Goal: Information Seeking & Learning: Learn about a topic

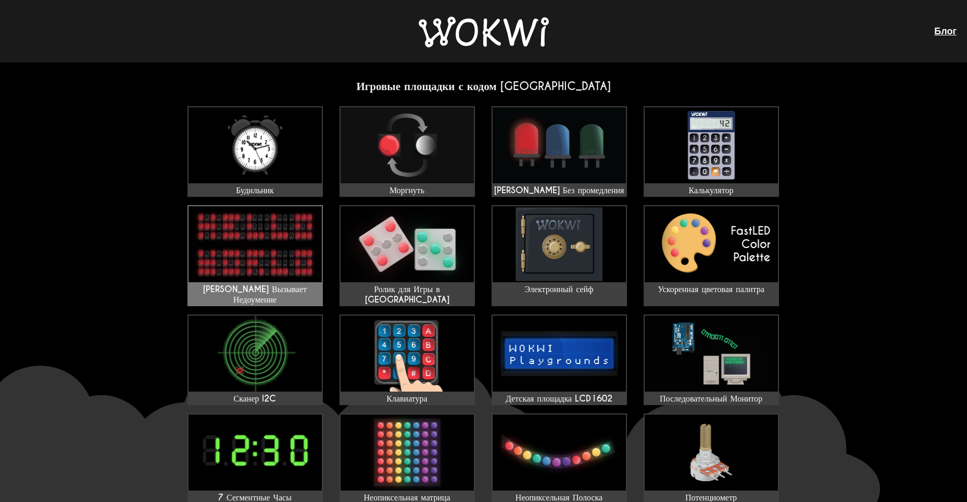
click at [299, 218] on img at bounding box center [255, 244] width 133 height 76
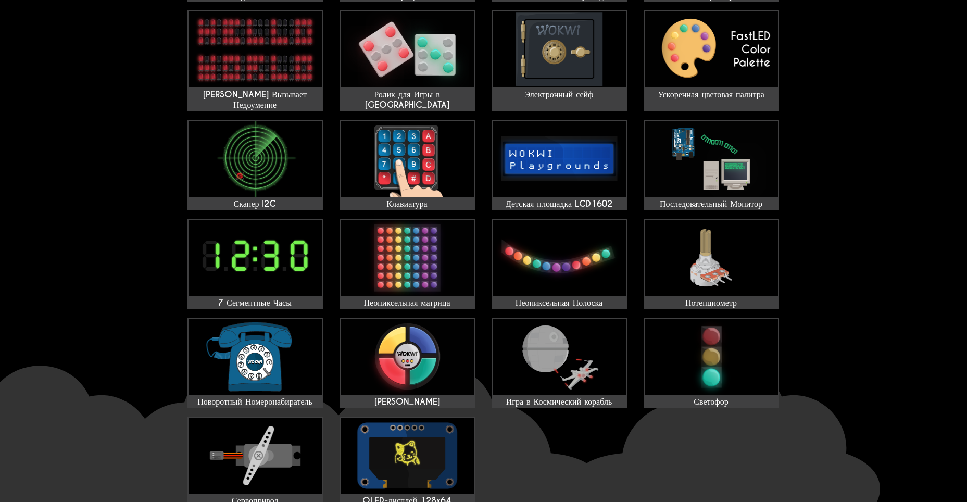
scroll to position [229, 0]
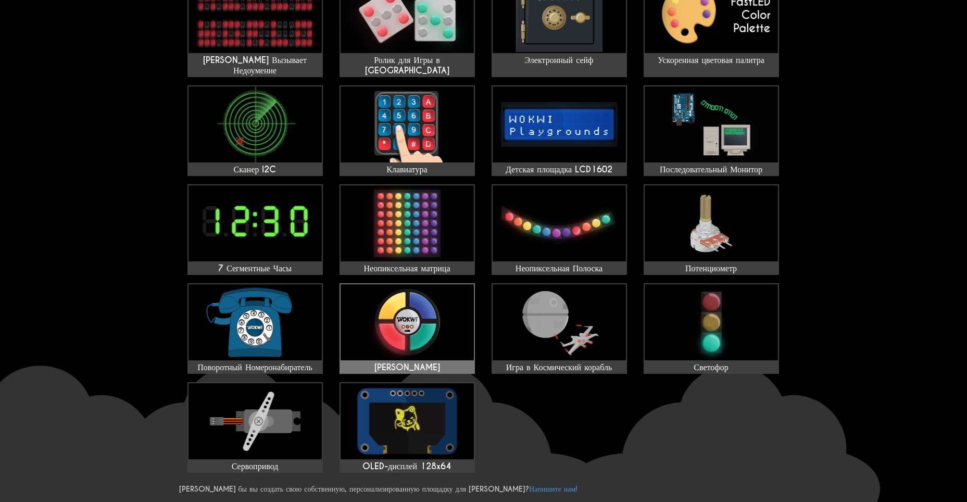
click at [397, 325] on img at bounding box center [407, 322] width 133 height 76
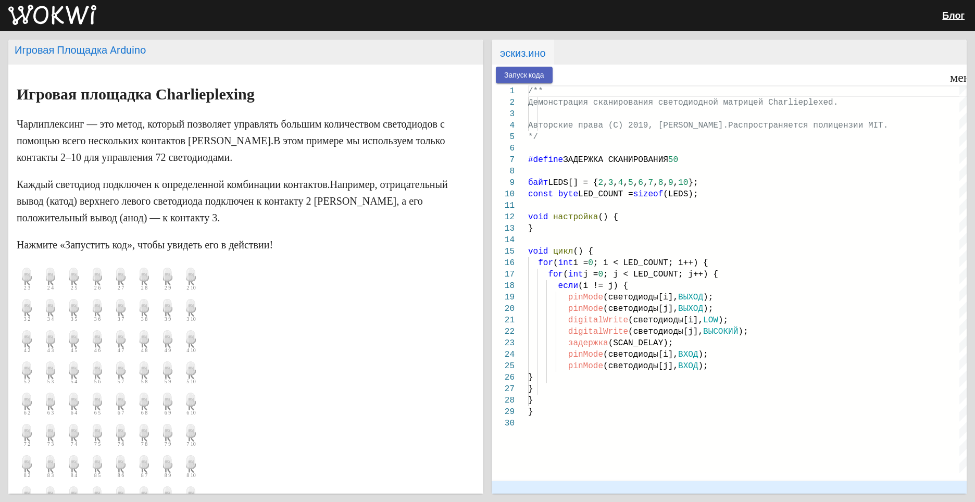
click at [525, 72] on ya-tr-span "Запуск кода" at bounding box center [524, 75] width 40 height 8
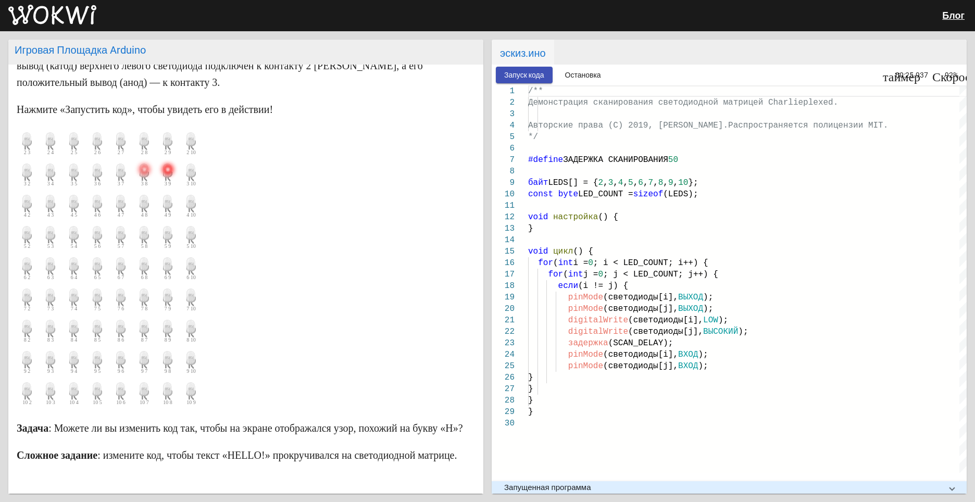
scroll to position [136, 0]
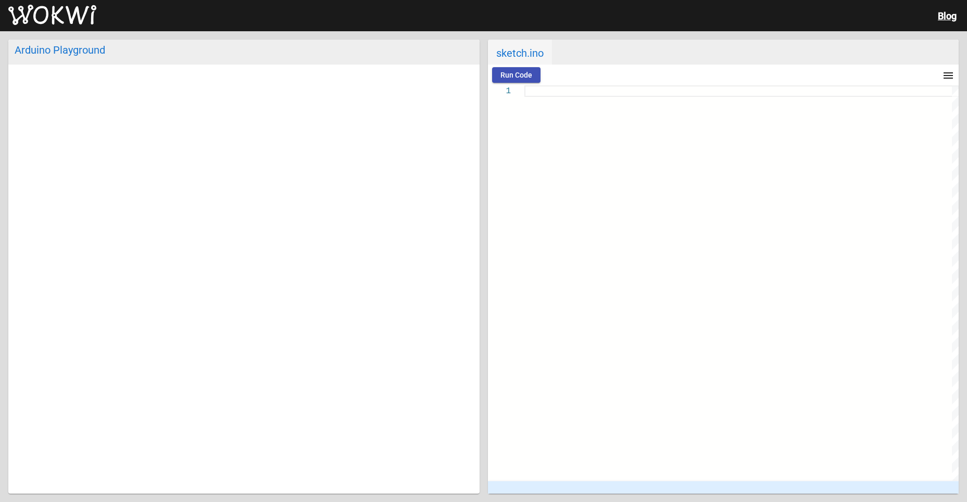
type textarea "/** Simon Game for [PERSON_NAME] Copyright (C) 2016, Uri Shaked Released under …"
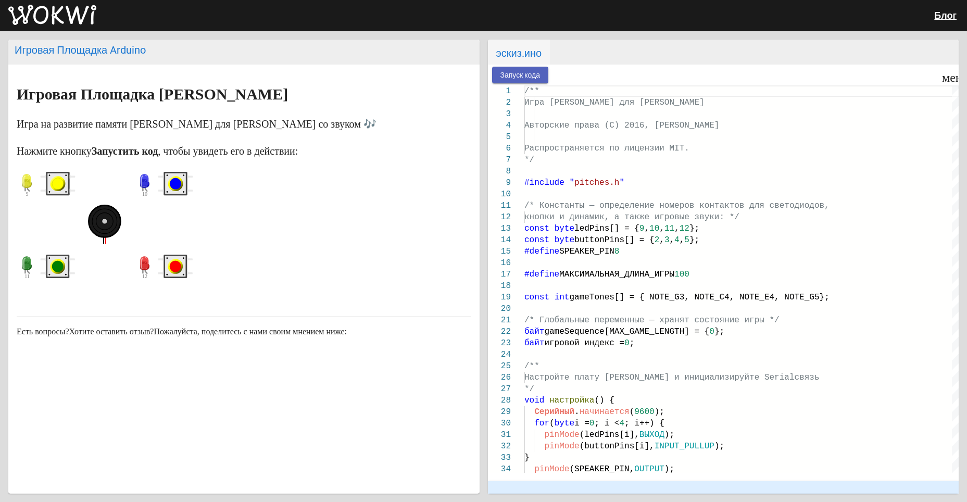
click at [544, 79] on button "Запуск кода" at bounding box center [520, 75] width 57 height 16
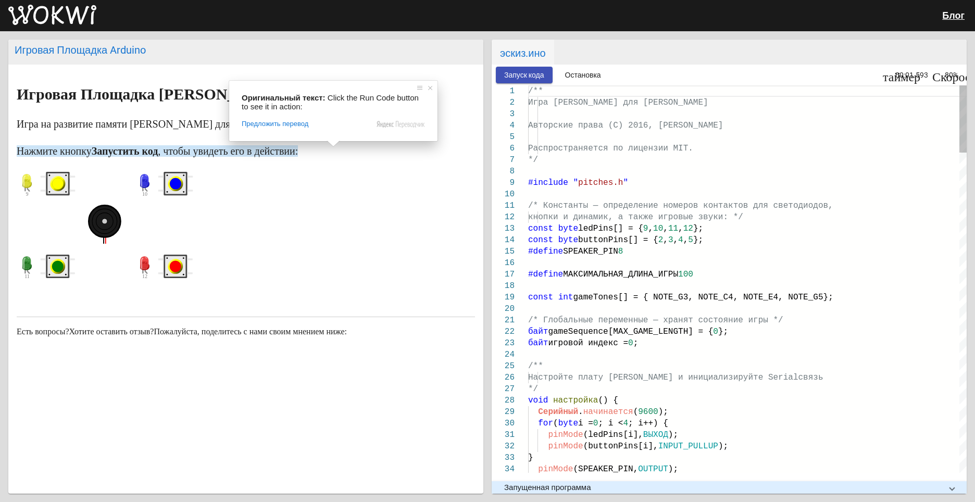
click at [174, 179] on circle "синяя кнопка" at bounding box center [175, 183] width 11 height 11
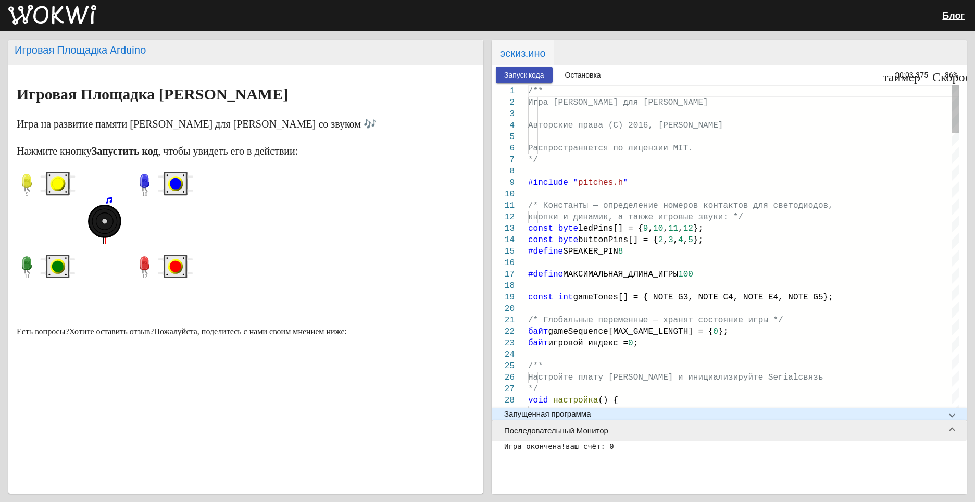
click at [181, 190] on rect "синяя кнопка" at bounding box center [175, 183] width 21 height 21
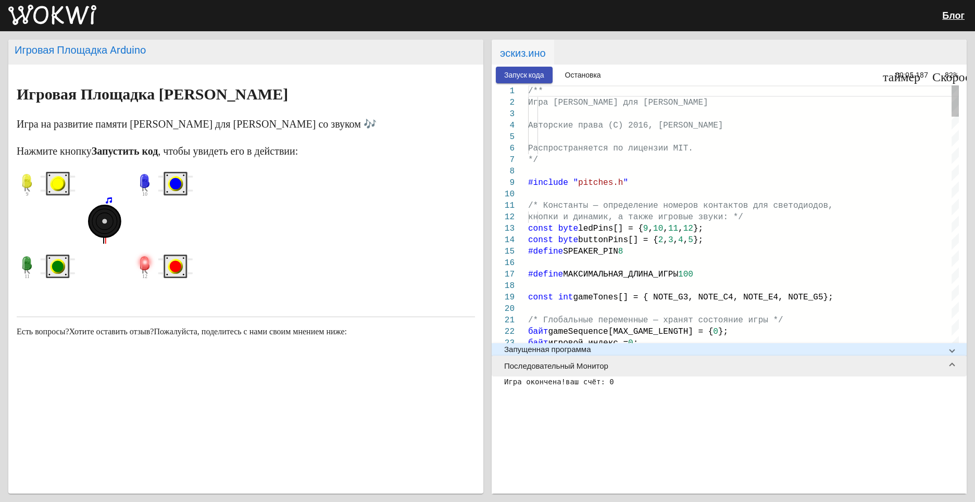
click at [179, 185] on circle "синяя кнопка" at bounding box center [175, 183] width 11 height 11
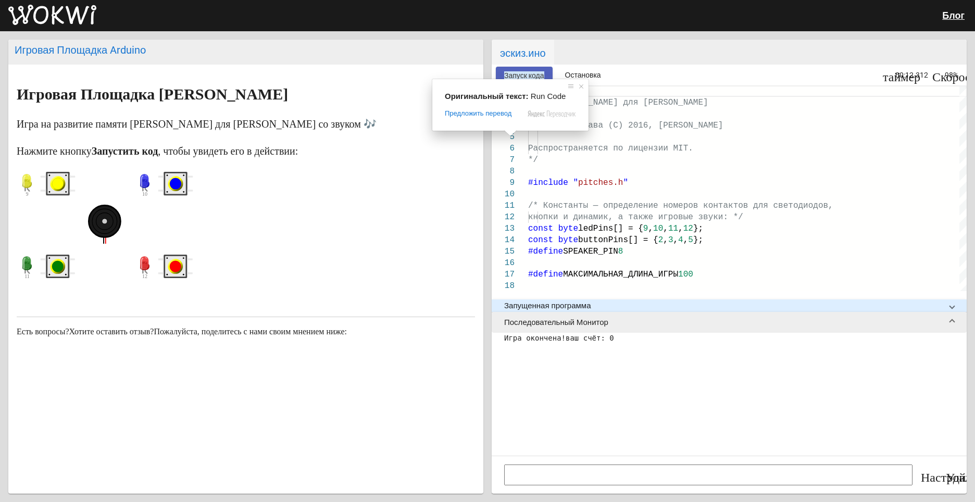
click at [510, 71] on ya-tr-span "Запуск кода" at bounding box center [524, 75] width 40 height 8
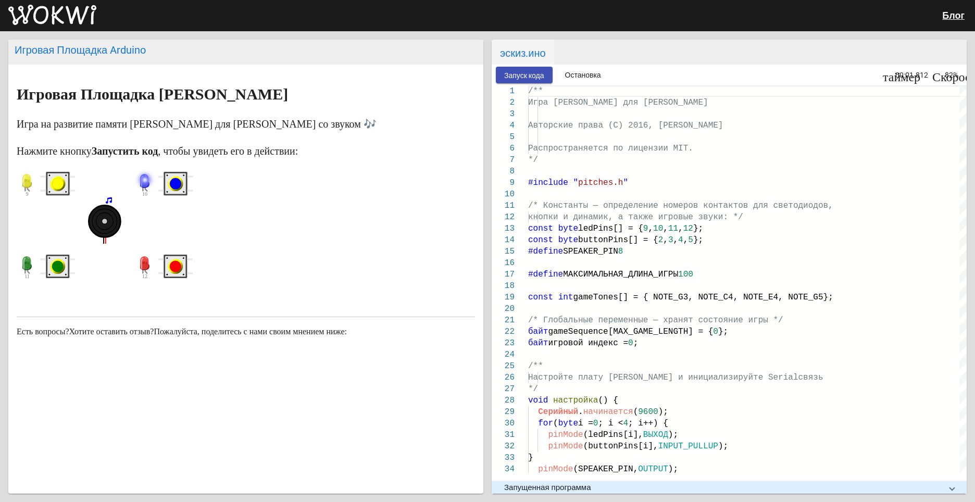
click at [178, 179] on circle "синяя кнопка" at bounding box center [175, 183] width 11 height 11
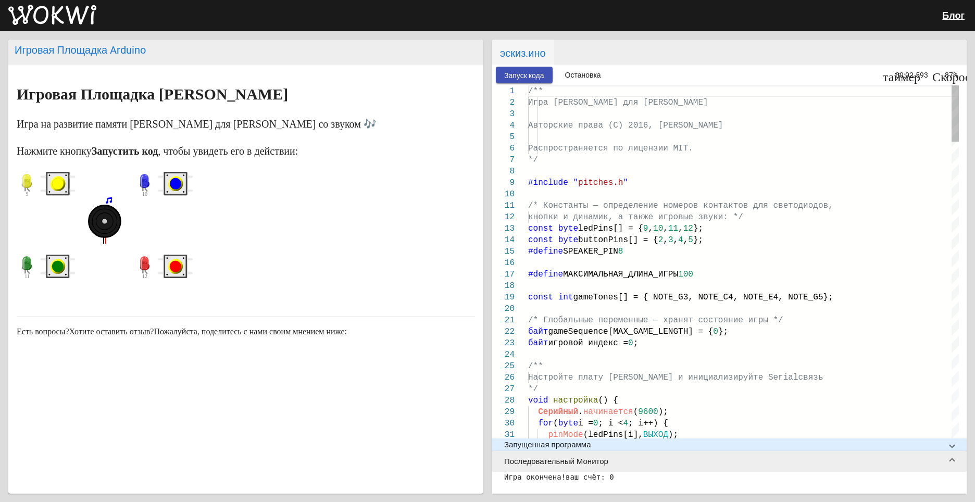
click at [178, 179] on circle "синяя кнопка" at bounding box center [175, 183] width 11 height 11
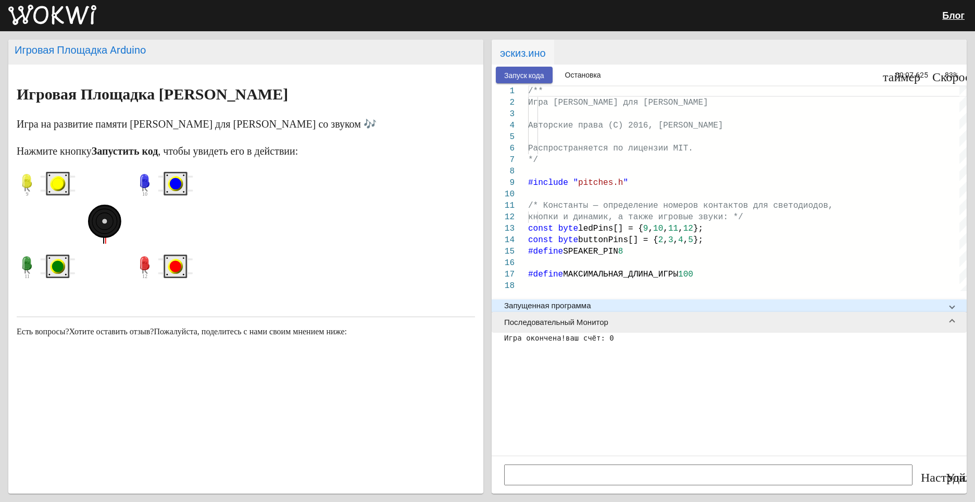
click at [529, 79] on button "Запуск кода" at bounding box center [524, 75] width 57 height 16
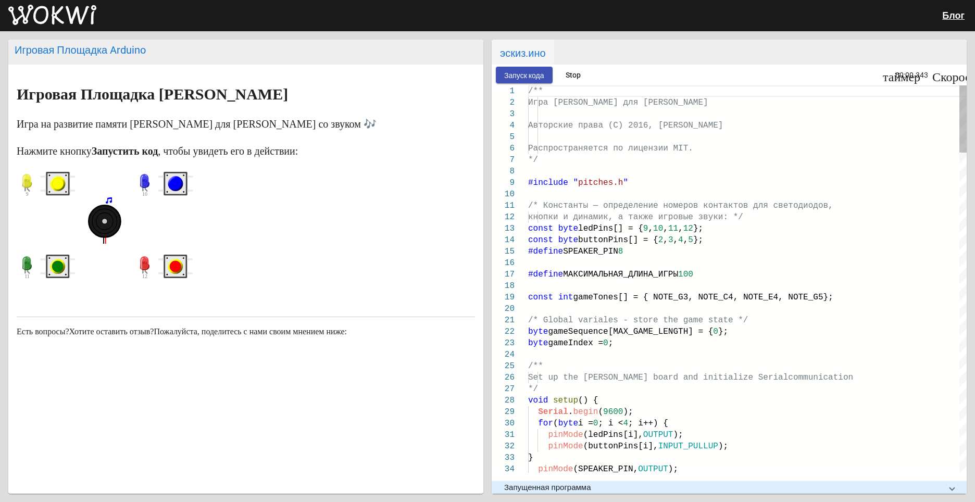
click at [173, 190] on circle "синяя кнопка" at bounding box center [175, 184] width 15 height 15
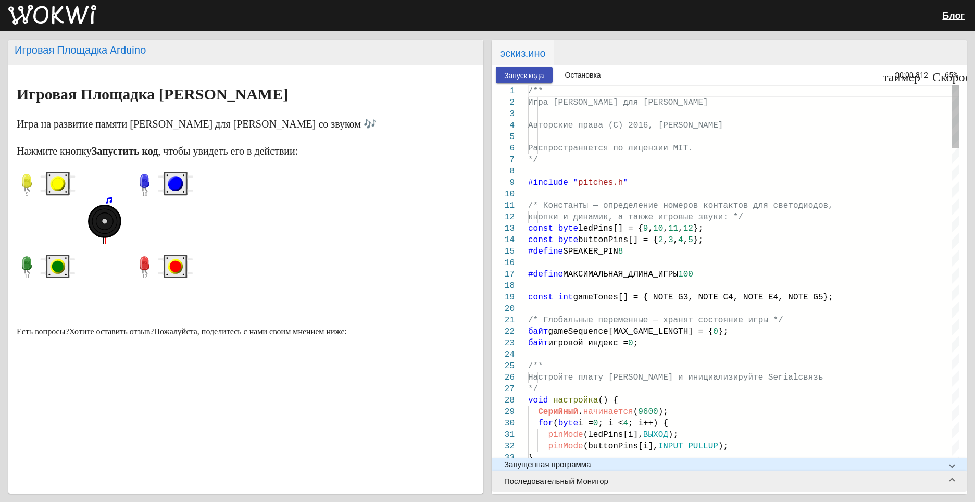
click at [174, 186] on circle "синяя кнопка" at bounding box center [175, 183] width 11 height 11
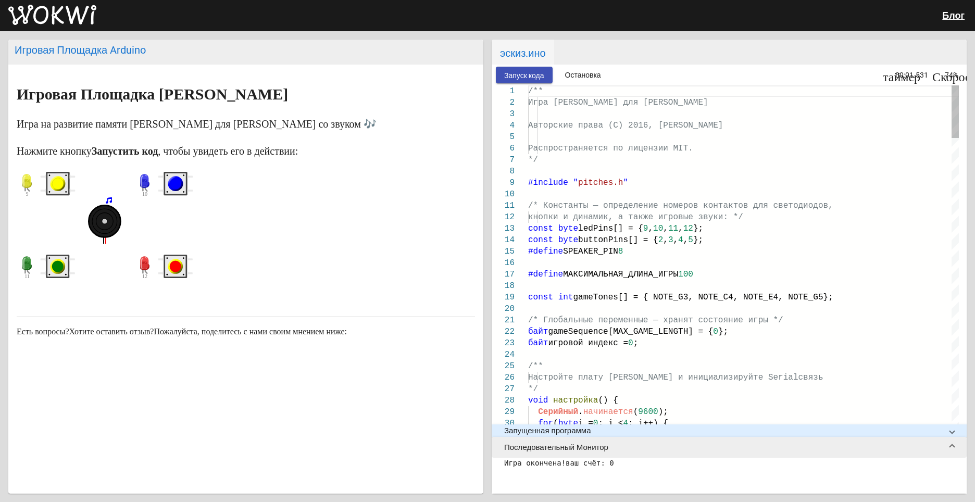
click at [174, 186] on circle "синяя кнопка" at bounding box center [175, 183] width 11 height 11
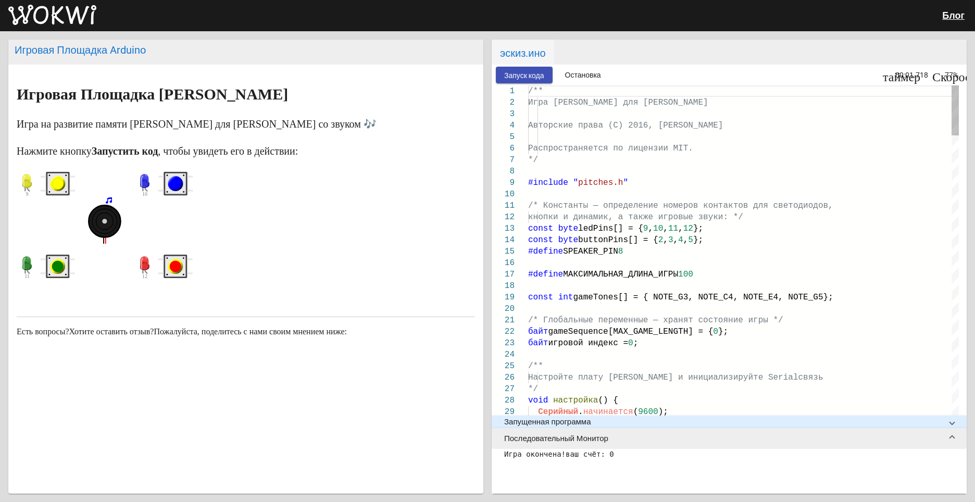
click at [174, 186] on circle "синяя кнопка" at bounding box center [175, 183] width 11 height 11
